Goal: Find specific page/section: Find specific page/section

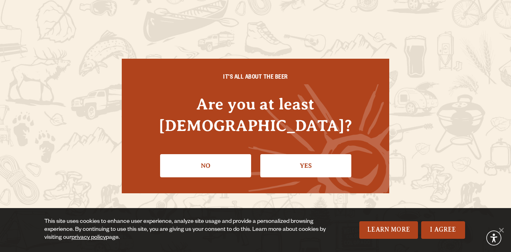
click at [332, 154] on link "Yes" at bounding box center [306, 165] width 91 height 23
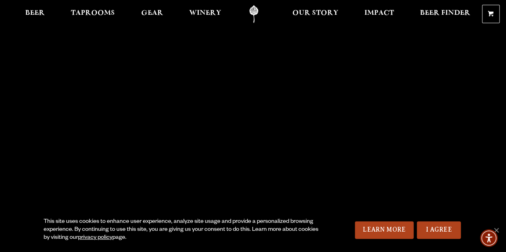
click at [99, 10] on span "Taprooms" at bounding box center [93, 13] width 44 height 6
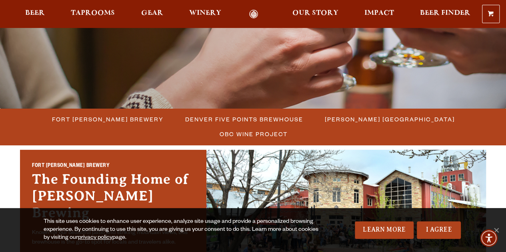
scroll to position [149, 0]
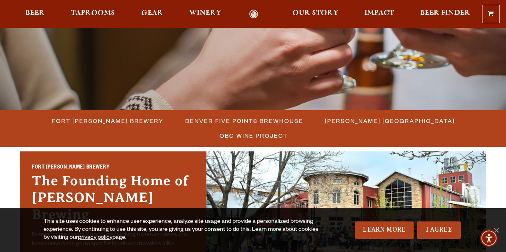
click at [73, 122] on span "Fort [PERSON_NAME] Brewery" at bounding box center [107, 121] width 111 height 12
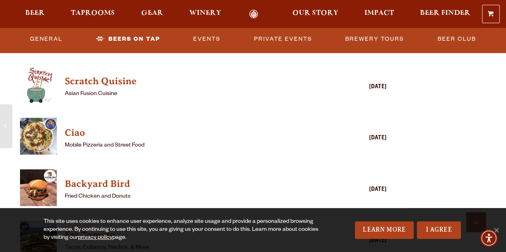
scroll to position [1907, 0]
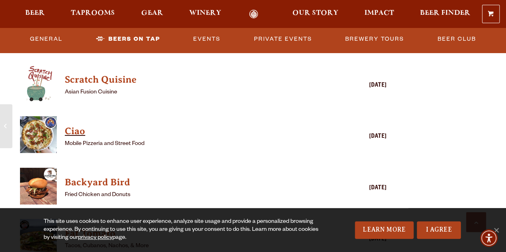
click at [82, 129] on h4 "Ciao" at bounding box center [192, 131] width 254 height 13
